Goal: Information Seeking & Learning: Learn about a topic

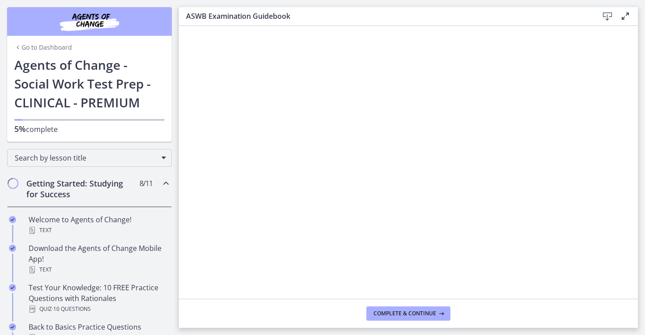
scroll to position [298, 0]
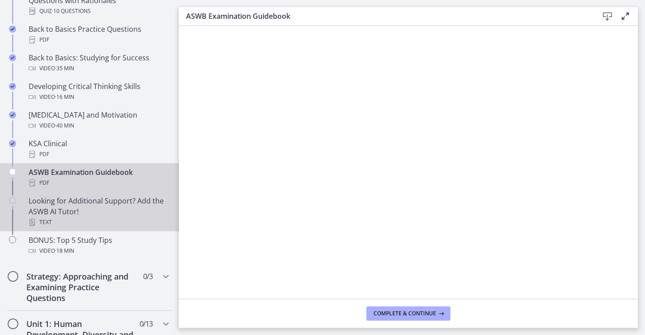
click at [126, 203] on div "Looking for Additional Support? Add the ASWB AI Tutor! Text" at bounding box center [99, 211] width 140 height 32
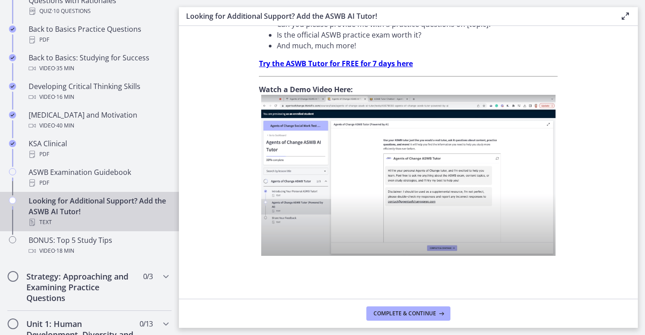
scroll to position [335, 0]
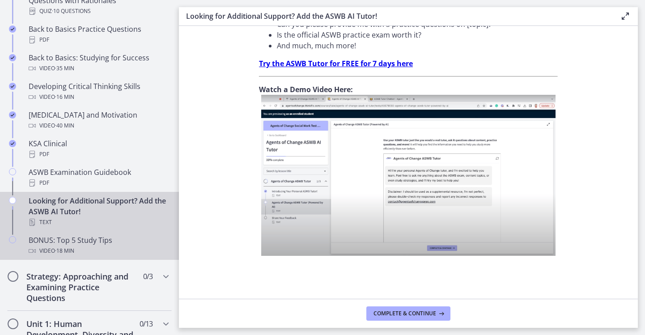
click at [114, 242] on div "BONUS: Top 5 Study Tips Video · 18 min" at bounding box center [99, 245] width 140 height 21
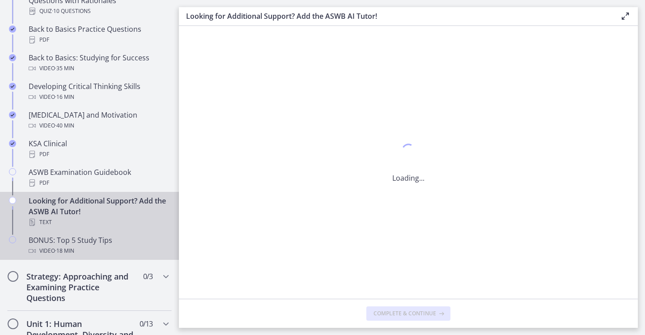
scroll to position [0, 0]
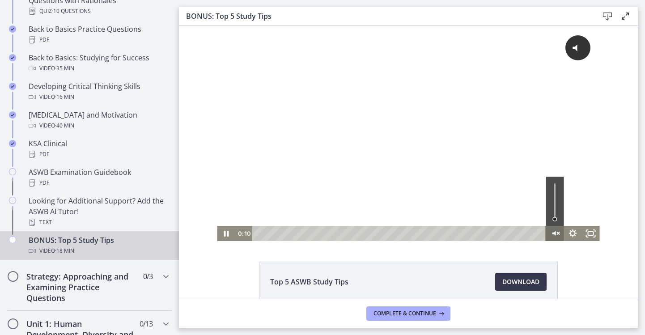
click at [556, 232] on icon "Unmute" at bounding box center [555, 233] width 18 height 15
click at [373, 161] on div at bounding box center [408, 133] width 382 height 215
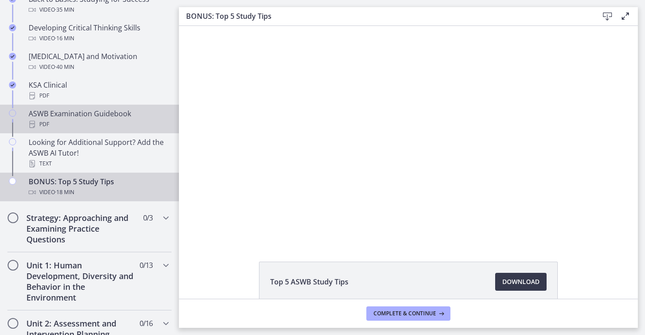
scroll to position [376, 0]
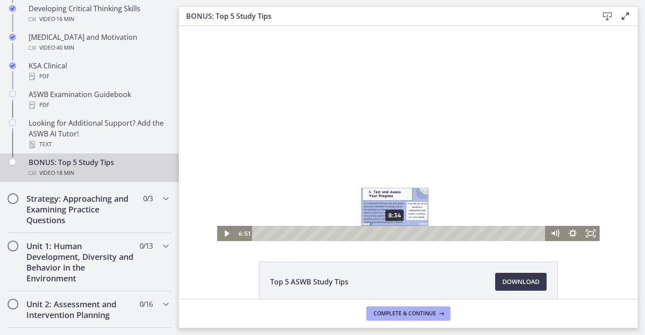
click at [395, 234] on div "8:34" at bounding box center [400, 233] width 283 height 15
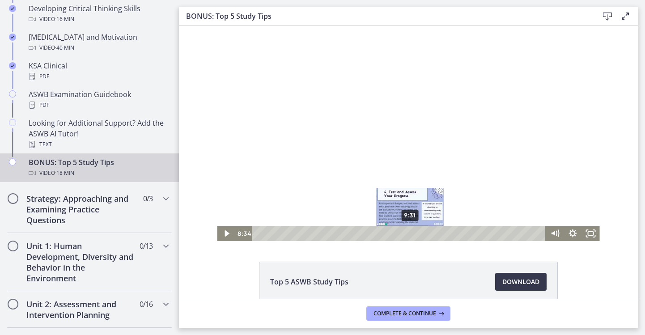
click at [410, 234] on div "9:31" at bounding box center [400, 233] width 283 height 15
click at [410, 234] on div "Playbar" at bounding box center [409, 233] width 5 height 5
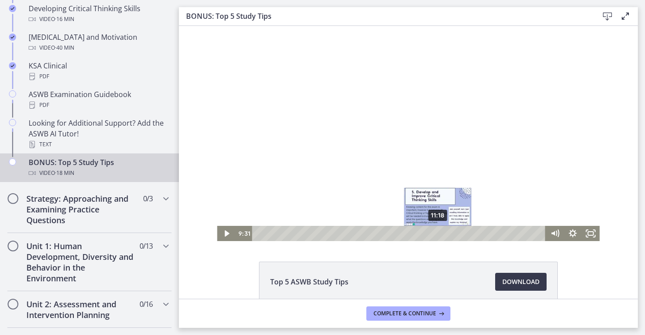
click at [438, 233] on div "11:18" at bounding box center [400, 233] width 283 height 15
click at [450, 233] on div "12:03" at bounding box center [400, 233] width 283 height 15
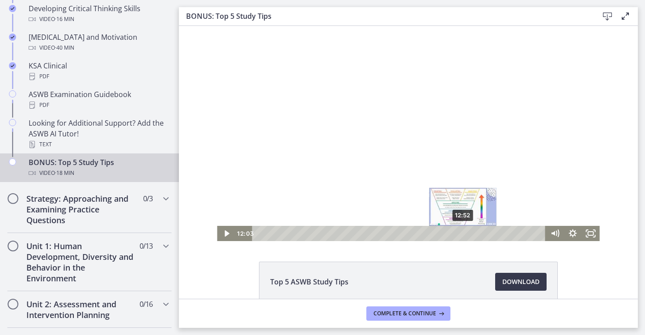
click at [463, 233] on div "12:52" at bounding box center [400, 233] width 283 height 15
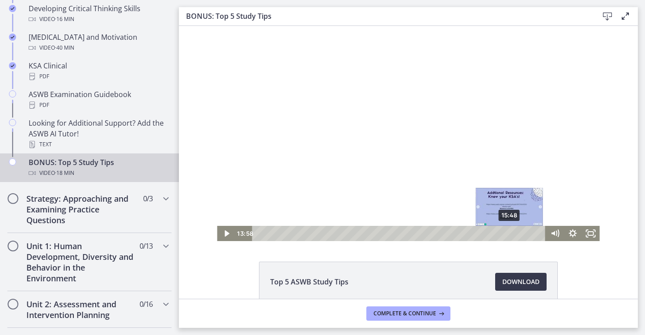
click at [510, 231] on div "15:48" at bounding box center [400, 233] width 283 height 15
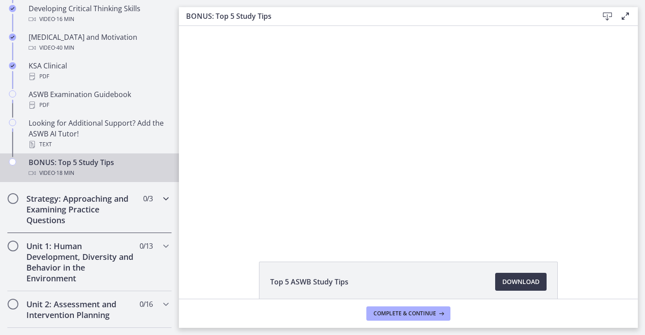
click at [63, 212] on h2 "Strategy: Approaching and Examining Practice Questions" at bounding box center [80, 209] width 109 height 32
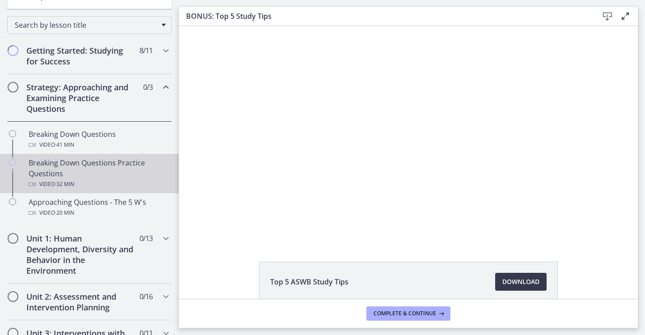
scroll to position [110, 0]
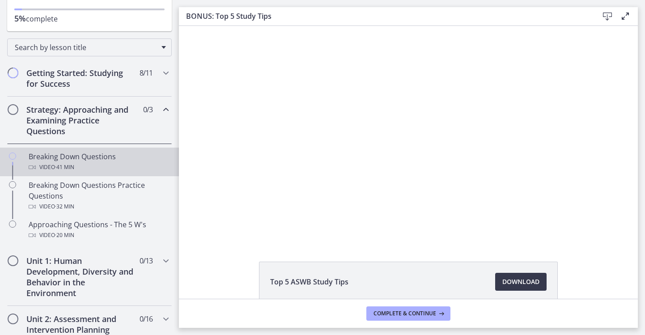
click at [114, 166] on div "Video · 41 min" at bounding box center [99, 167] width 140 height 11
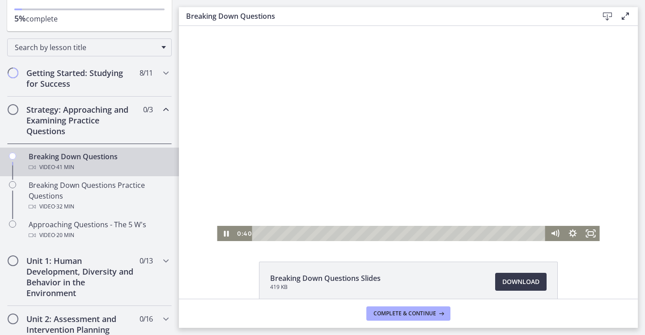
click at [409, 162] on div at bounding box center [408, 133] width 382 height 215
